Goal: Task Accomplishment & Management: Manage account settings

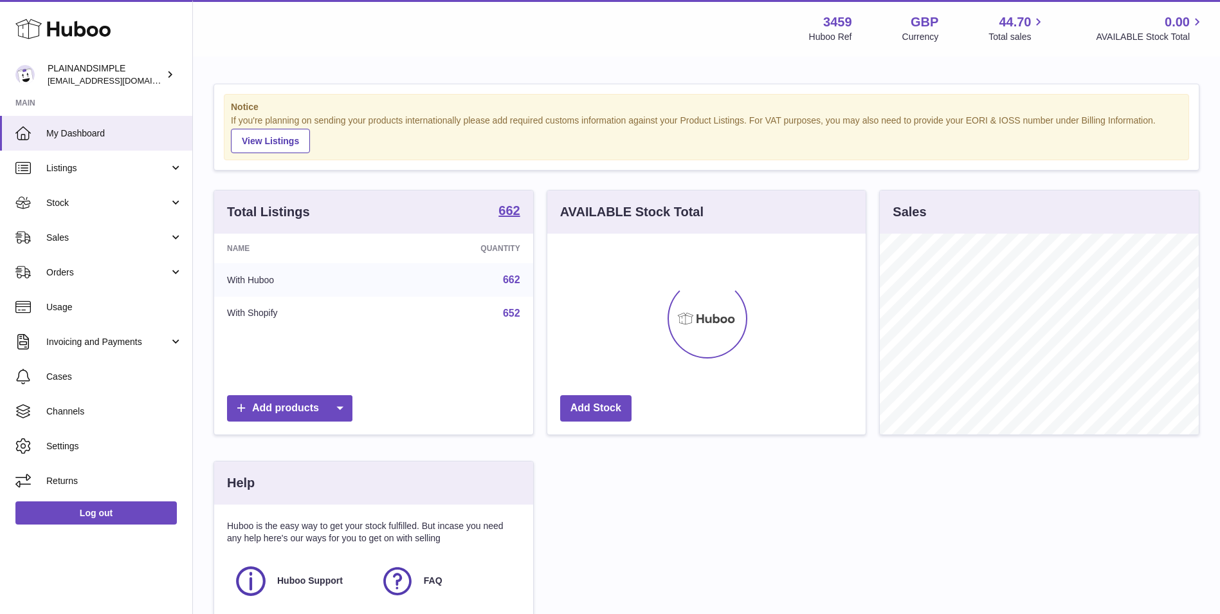
scroll to position [201, 318]
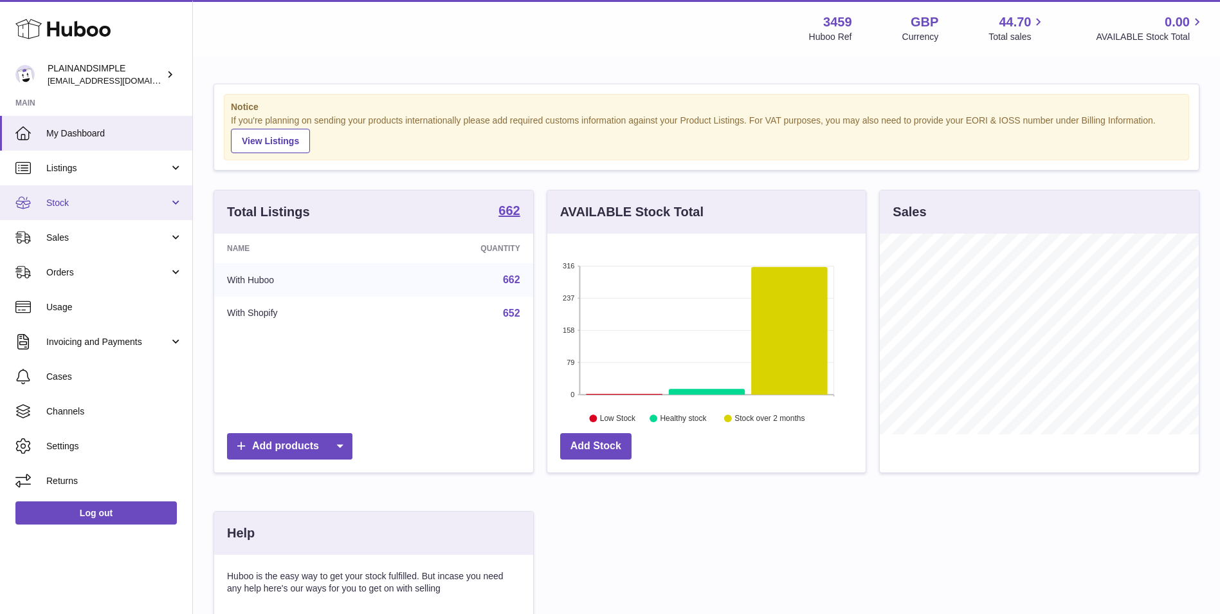
click at [89, 207] on span "Stock" at bounding box center [107, 203] width 123 height 12
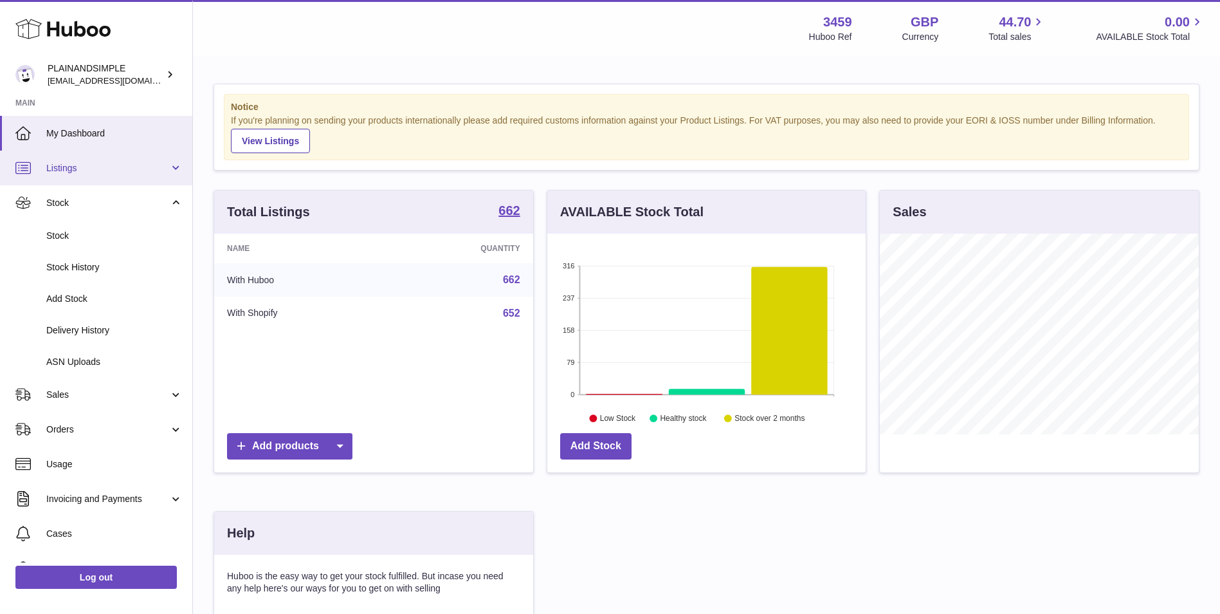
click at [105, 162] on span "Listings" at bounding box center [107, 168] width 123 height 12
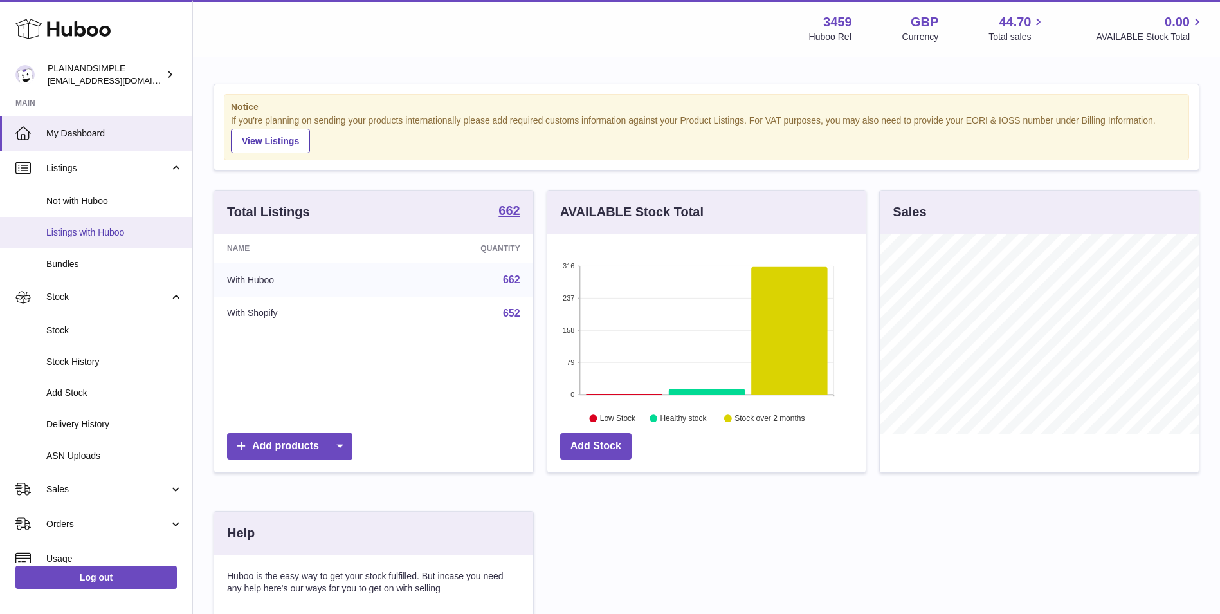
click at [106, 230] on span "Listings with Huboo" at bounding box center [114, 232] width 136 height 12
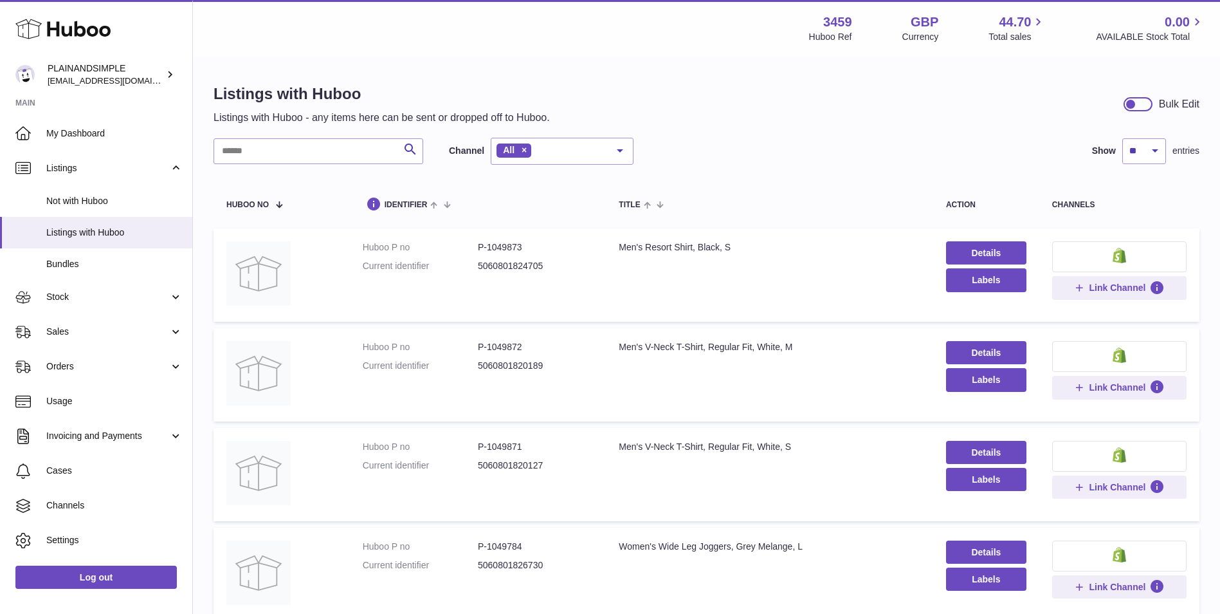
click at [316, 151] on input "text" at bounding box center [319, 151] width 210 height 26
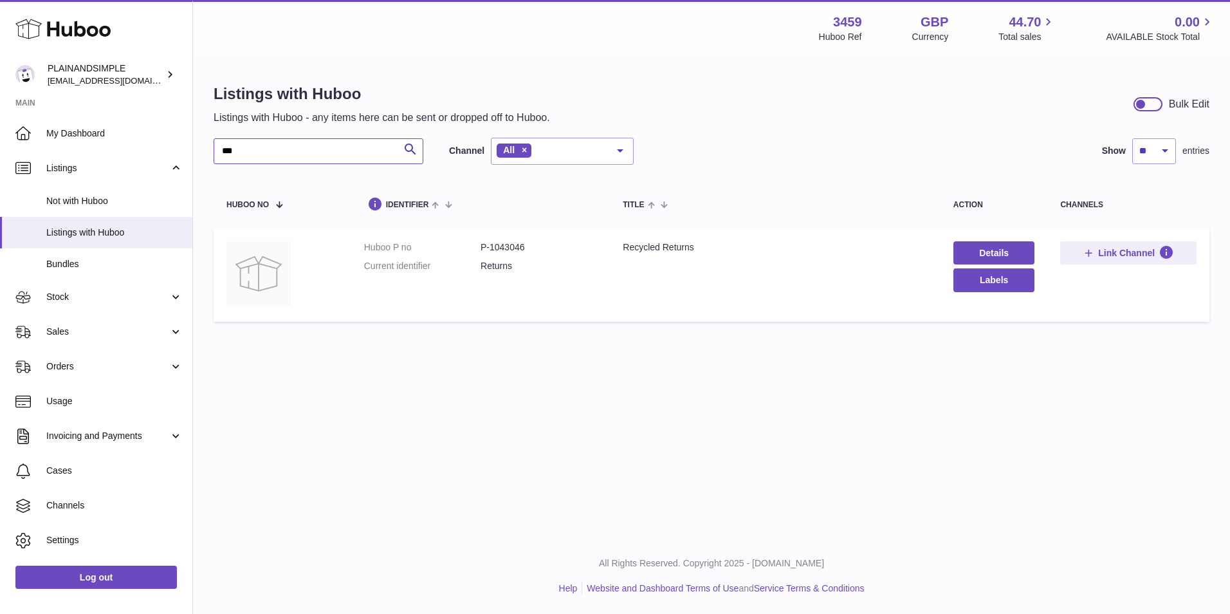
type input "***"
click at [495, 248] on dd "P-1043046" at bounding box center [538, 247] width 116 height 12
click at [496, 248] on dd "P-1043046" at bounding box center [538, 247] width 116 height 12
copy dd "1043046"
